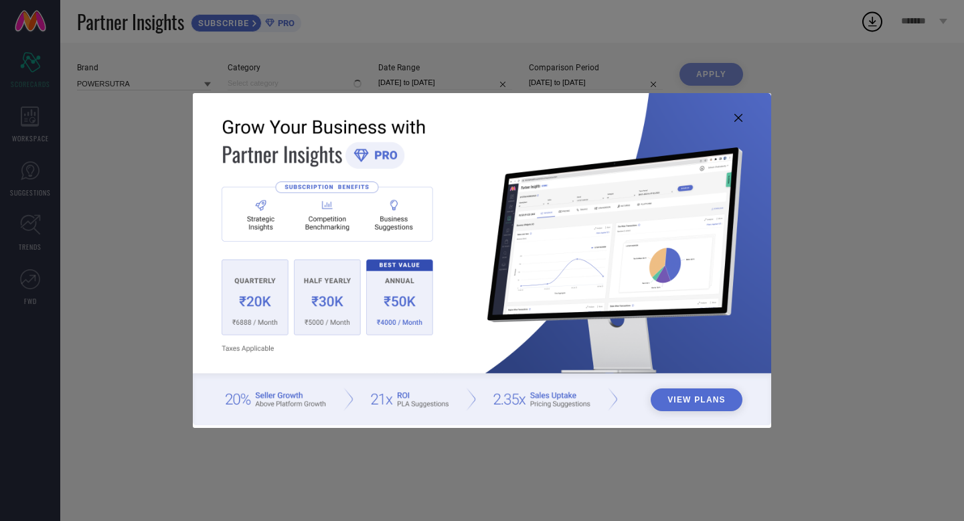
type input "All"
click at [739, 116] on icon at bounding box center [738, 118] width 8 height 8
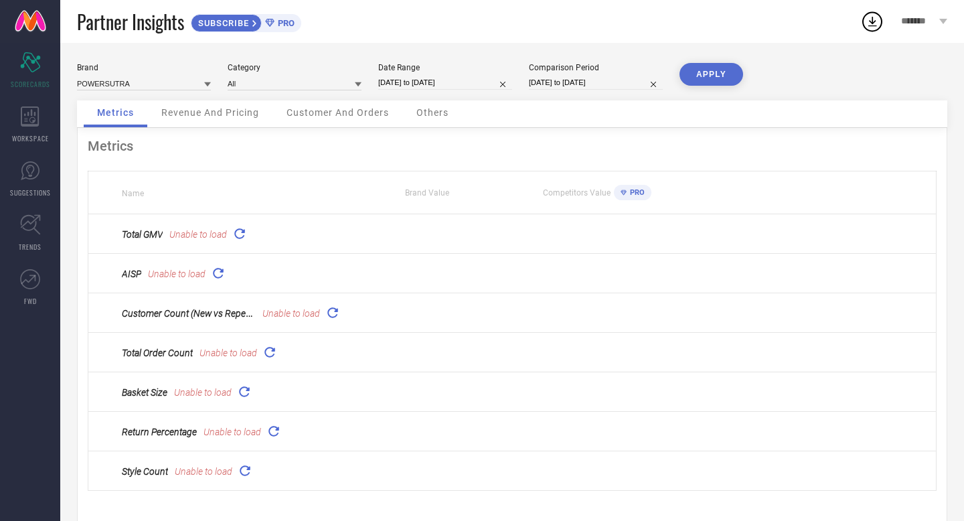
click at [428, 85] on input "[DATE] to [DATE]" at bounding box center [445, 83] width 134 height 14
select select "7"
select select "2025"
select select "8"
select select "2025"
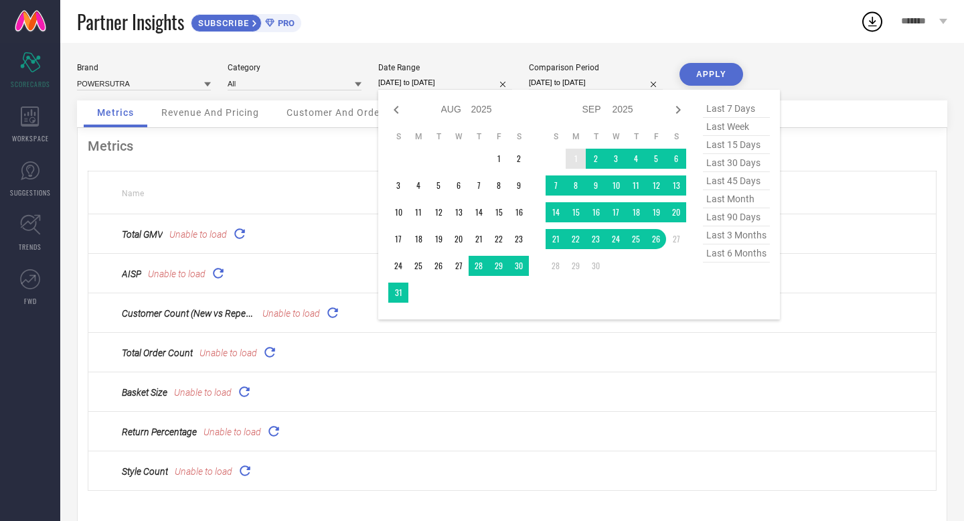
click at [576, 158] on td "1" at bounding box center [576, 159] width 20 height 20
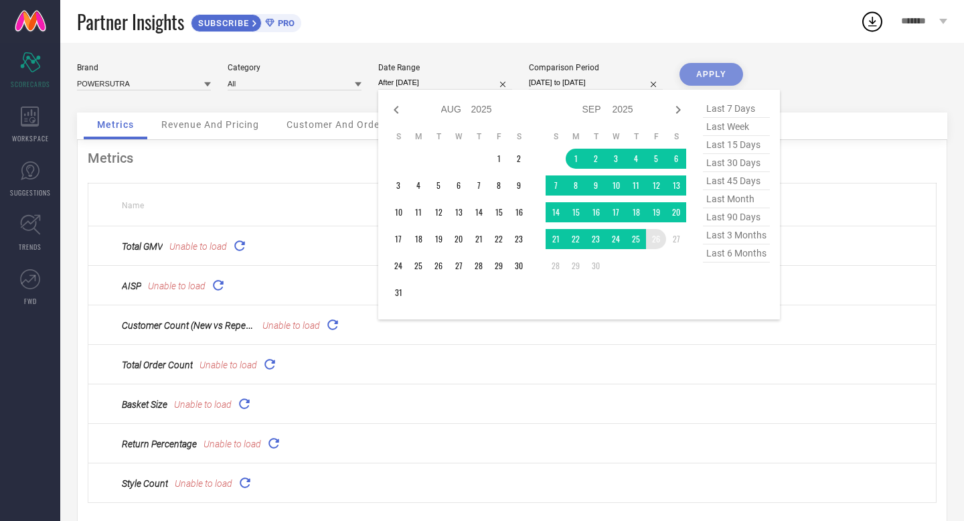
type input "[DATE] to [DATE]"
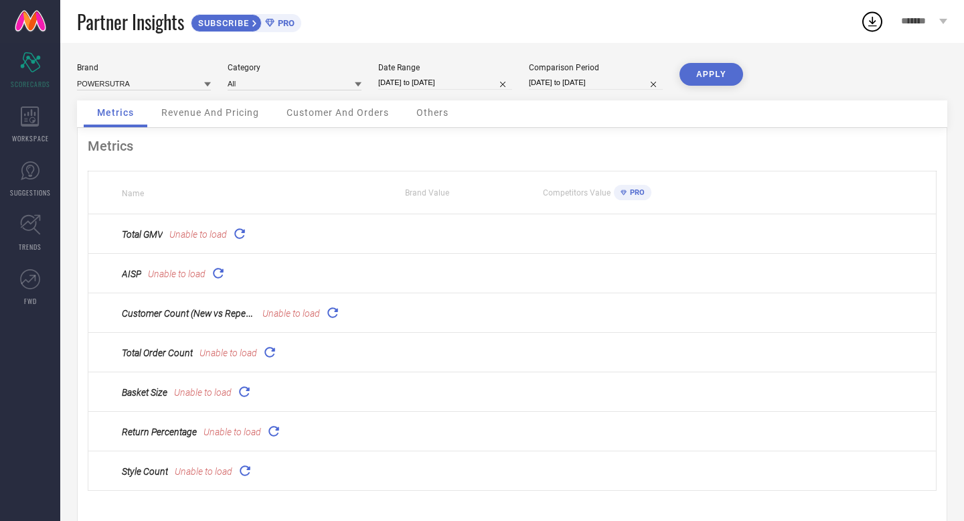
click at [716, 76] on button "APPLY" at bounding box center [712, 74] width 64 height 23
click at [234, 234] on icon at bounding box center [239, 233] width 15 height 15
click at [225, 267] on icon at bounding box center [217, 272] width 15 height 15
click at [396, 84] on input "[DATE] to [DATE]" at bounding box center [445, 83] width 134 height 14
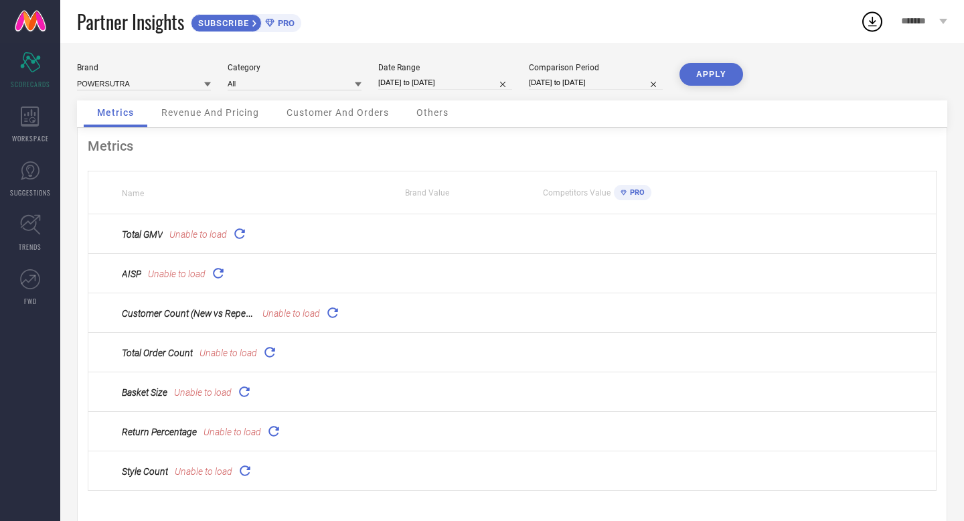
select select "8"
select select "2025"
select select "9"
select select "2025"
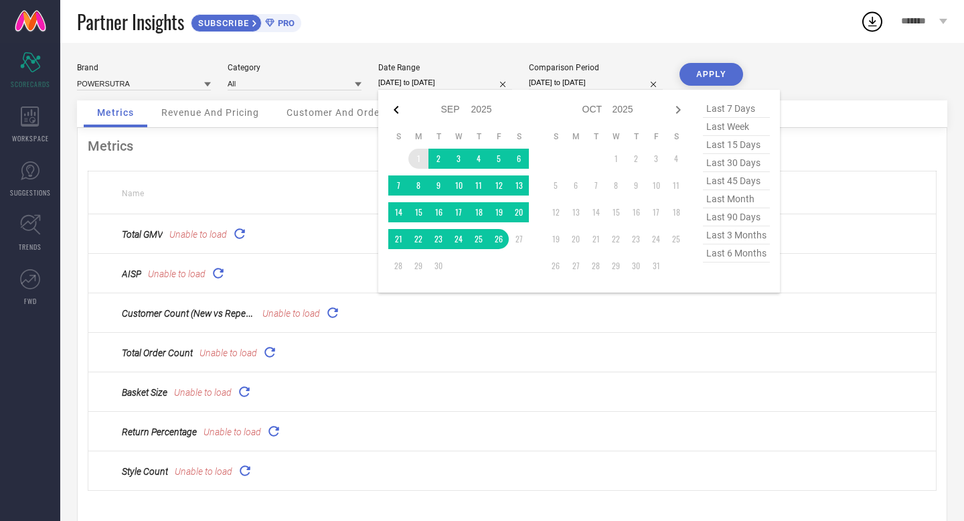
click at [399, 113] on icon at bounding box center [396, 110] width 16 height 16
select select "7"
select select "2025"
select select "8"
select select "2025"
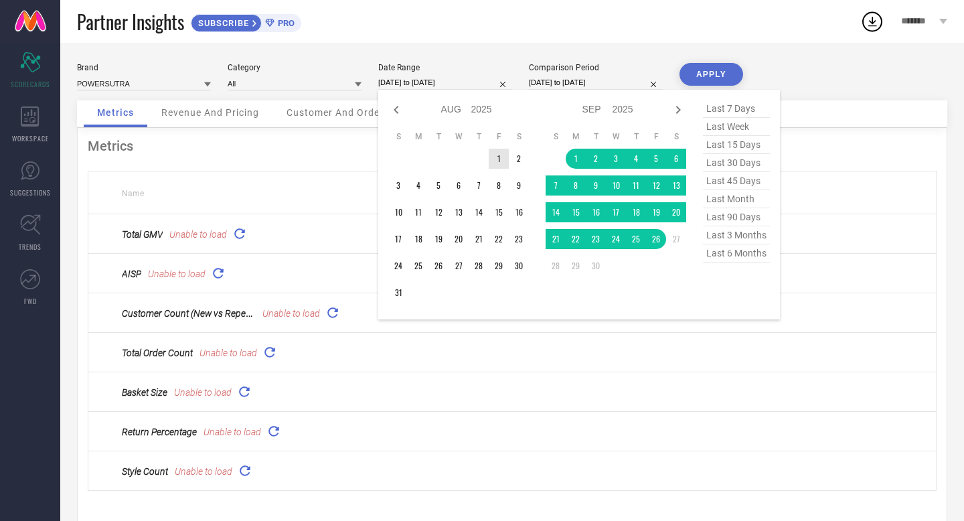
click at [493, 160] on td "1" at bounding box center [499, 159] width 20 height 20
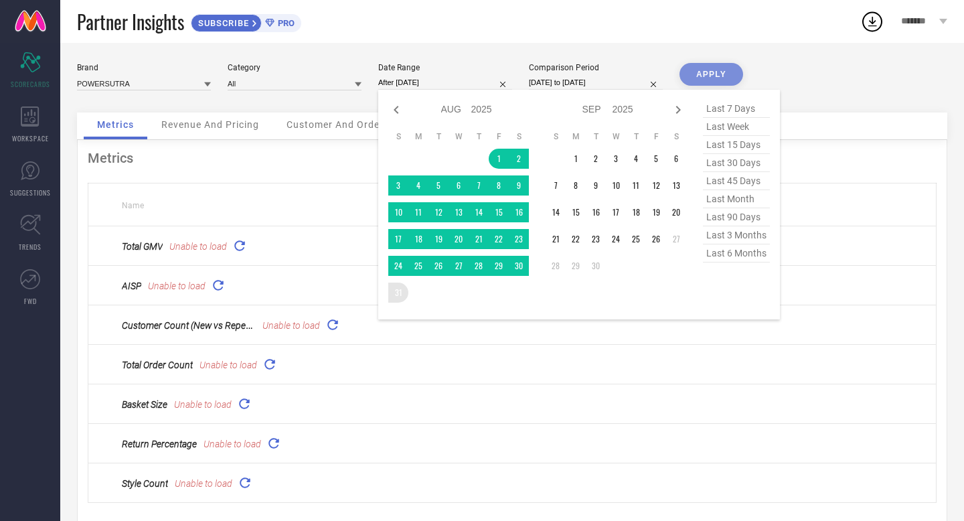
type input "[DATE] to [DATE]"
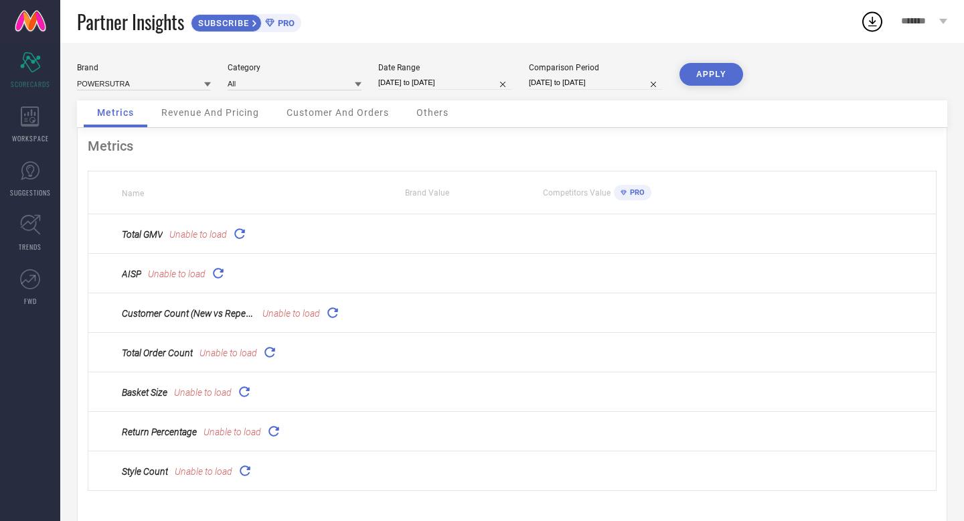
click at [718, 75] on button "APPLY" at bounding box center [712, 74] width 64 height 23
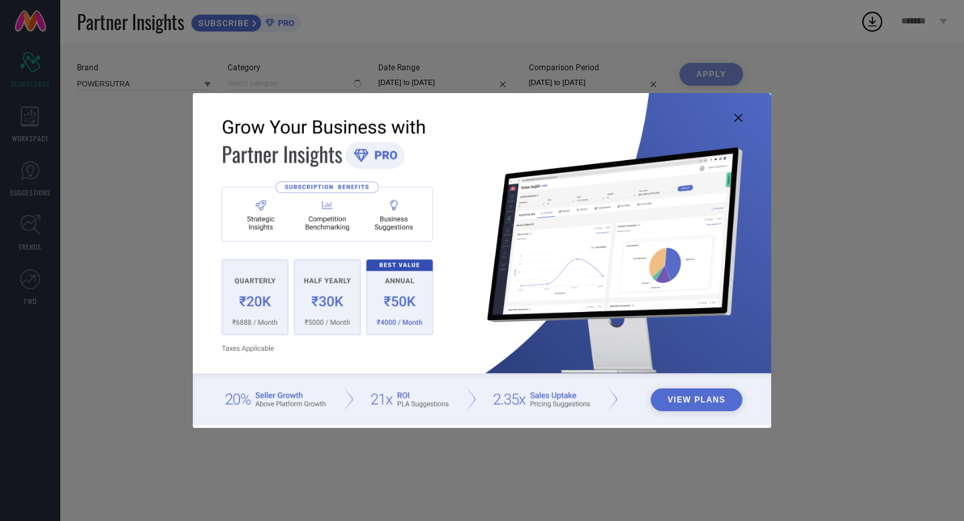
type input "All"
click at [738, 119] on icon at bounding box center [738, 118] width 8 height 8
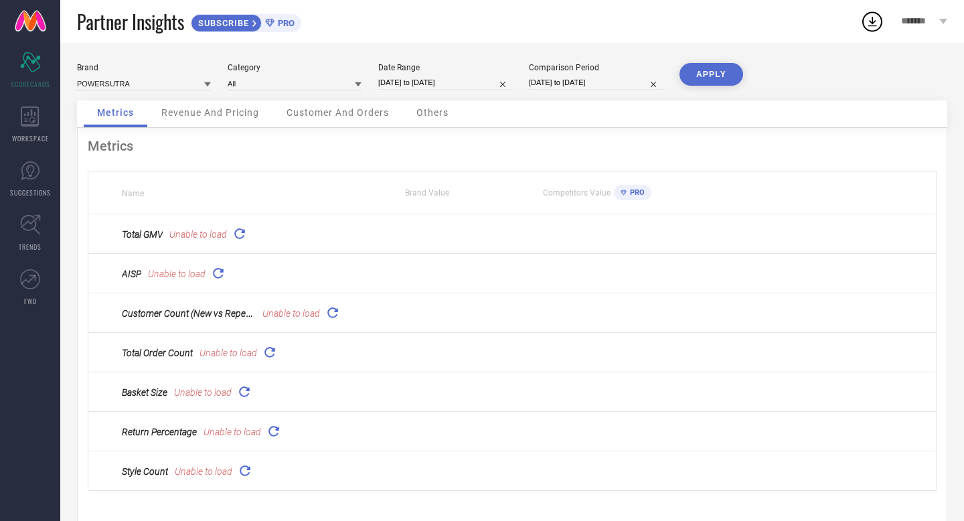
click at [208, 112] on span "Revenue And Pricing" at bounding box center [210, 112] width 98 height 11
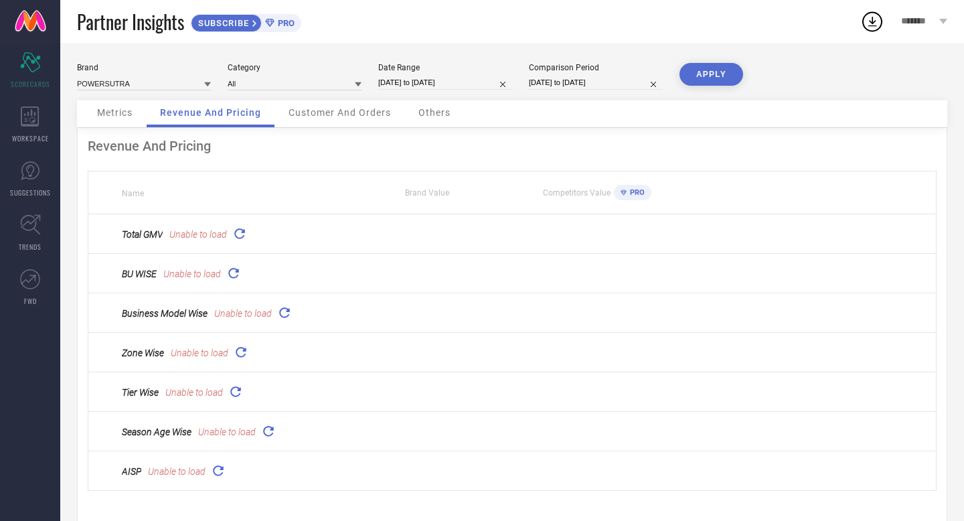
click at [322, 116] on span "Customer And Orders" at bounding box center [340, 112] width 102 height 11
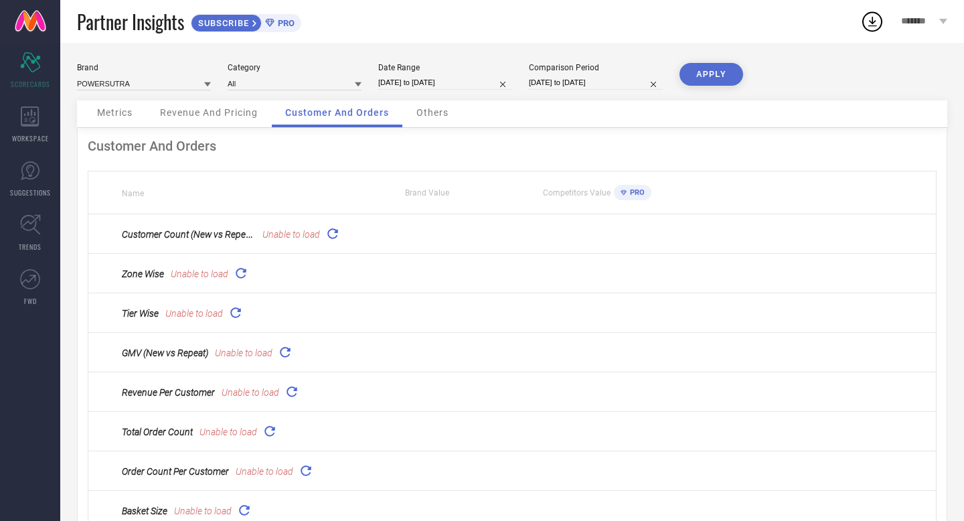
click at [125, 116] on span "Metrics" at bounding box center [114, 112] width 35 height 11
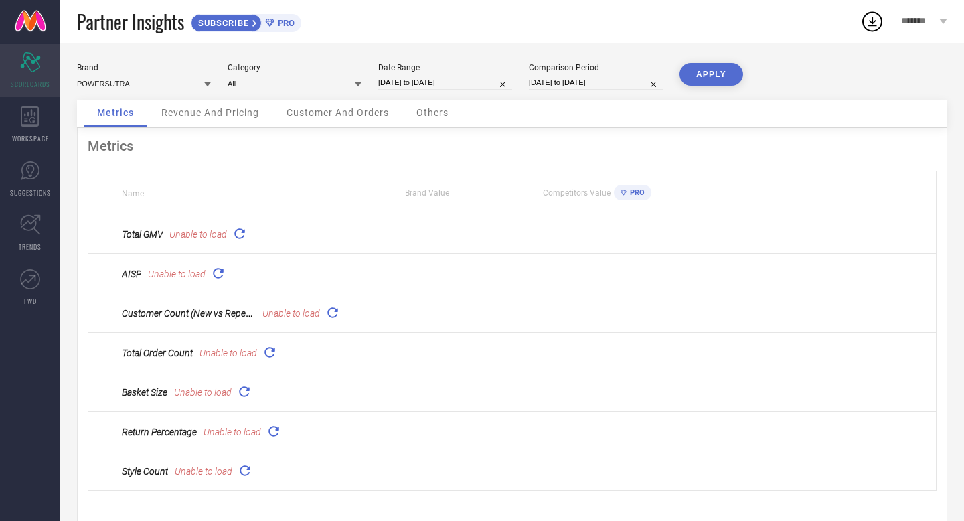
click at [35, 77] on div "Scorecard SCORECARDS" at bounding box center [30, 71] width 60 height 54
click at [34, 66] on icon "Scorecard" at bounding box center [30, 62] width 21 height 20
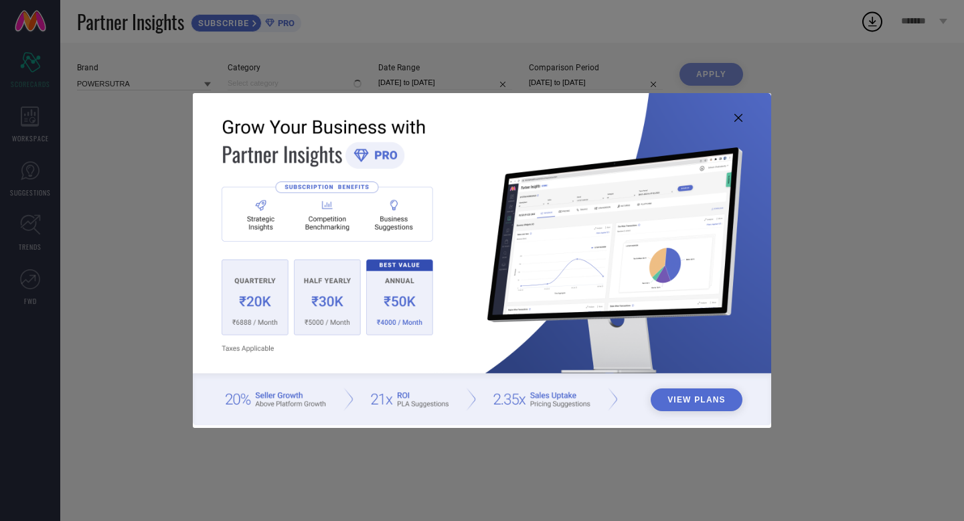
type input "All"
click at [740, 119] on icon at bounding box center [738, 118] width 8 height 8
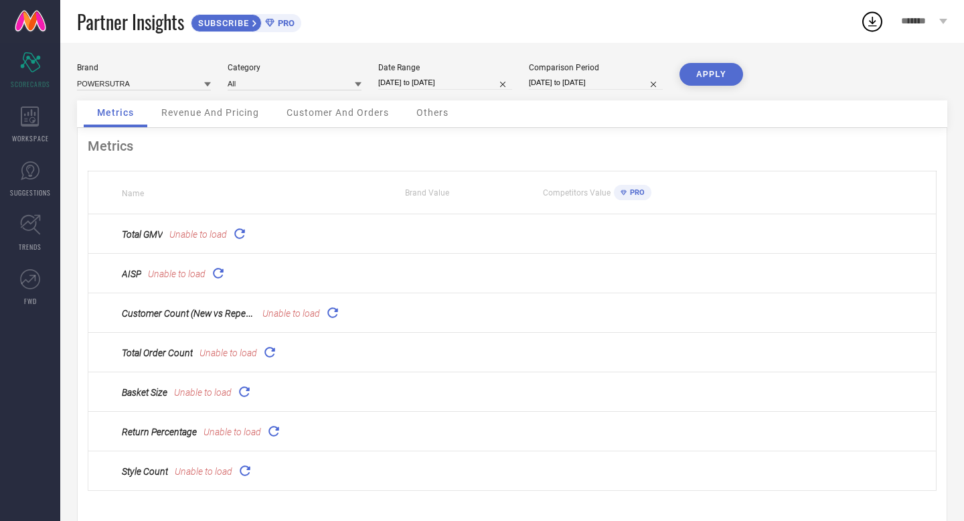
click at [241, 234] on icon at bounding box center [239, 233] width 15 height 15
click at [214, 275] on icon at bounding box center [217, 272] width 15 height 15
